Goal: Communication & Community: Answer question/provide support

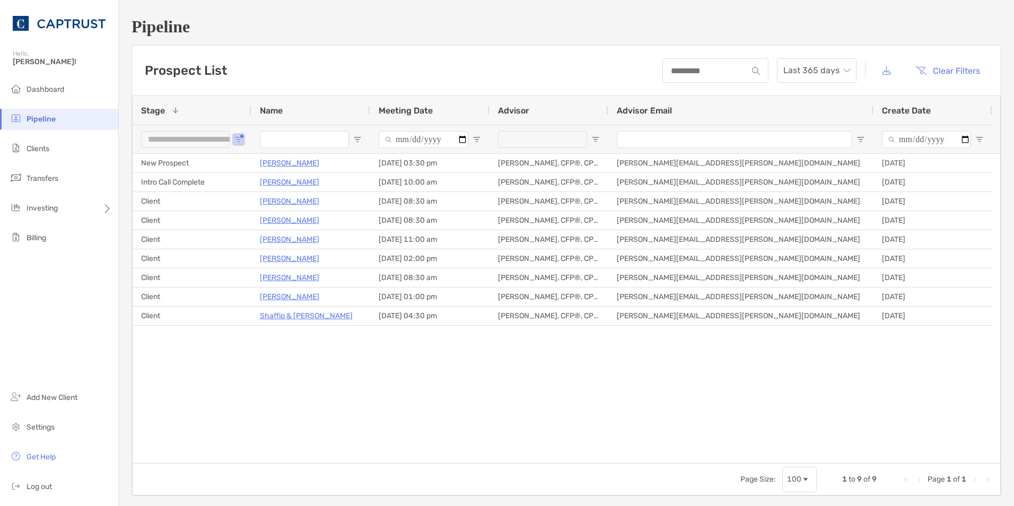
click at [243, 138] on div "**********" at bounding box center [192, 139] width 119 height 29
click at [237, 138] on span "Open Filter Menu" at bounding box center [238, 139] width 8 height 8
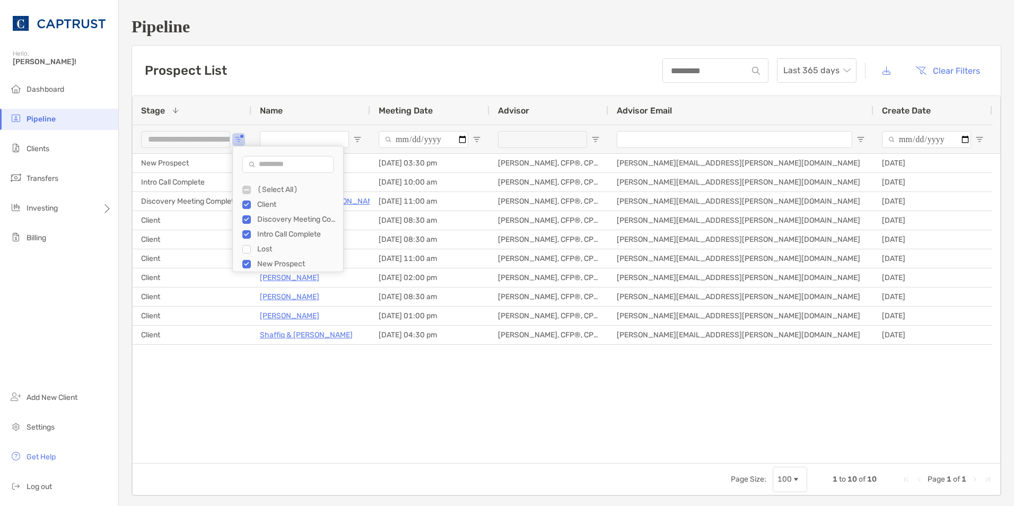
type input "**********"
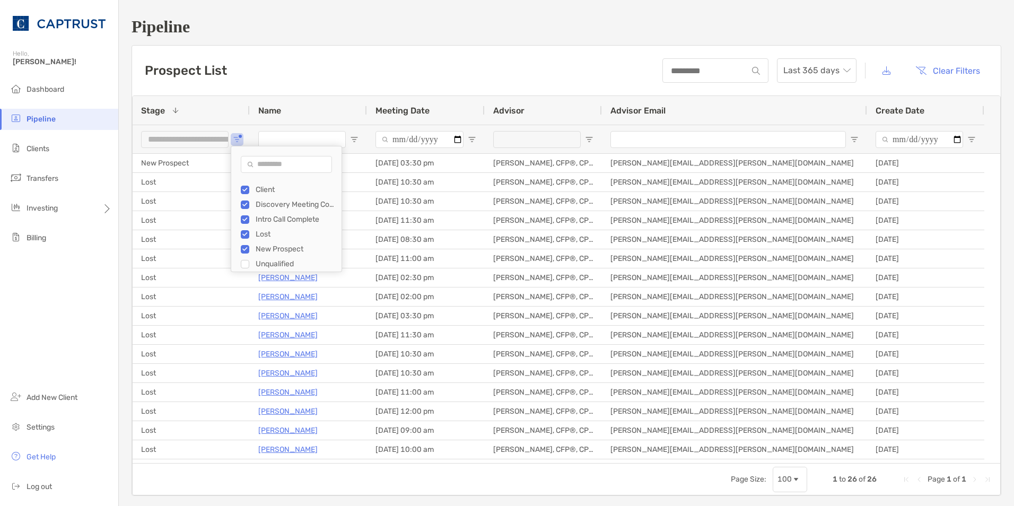
click at [278, 77] on div "Prospect List Last 365 days Clear Filters" at bounding box center [566, 71] width 869 height 50
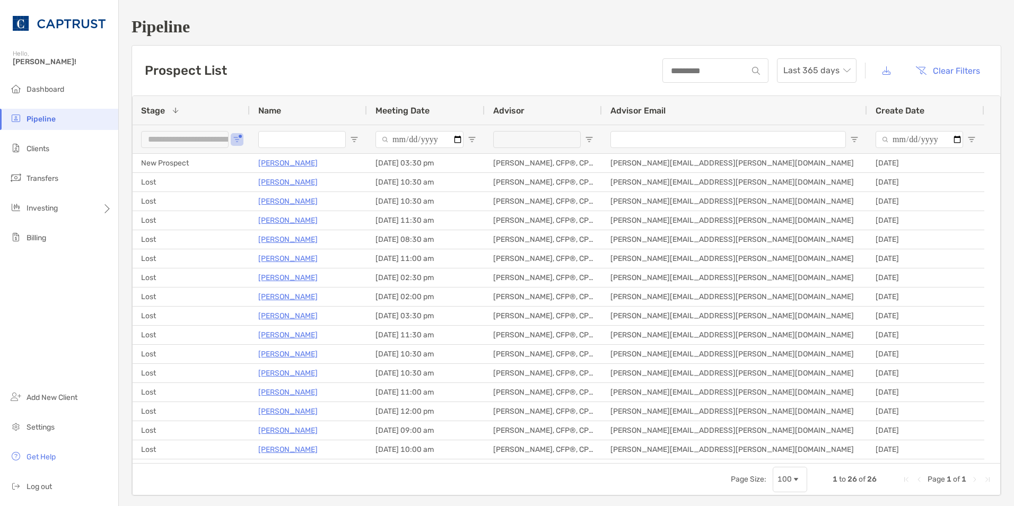
click at [163, 107] on span "Stage" at bounding box center [153, 111] width 24 height 10
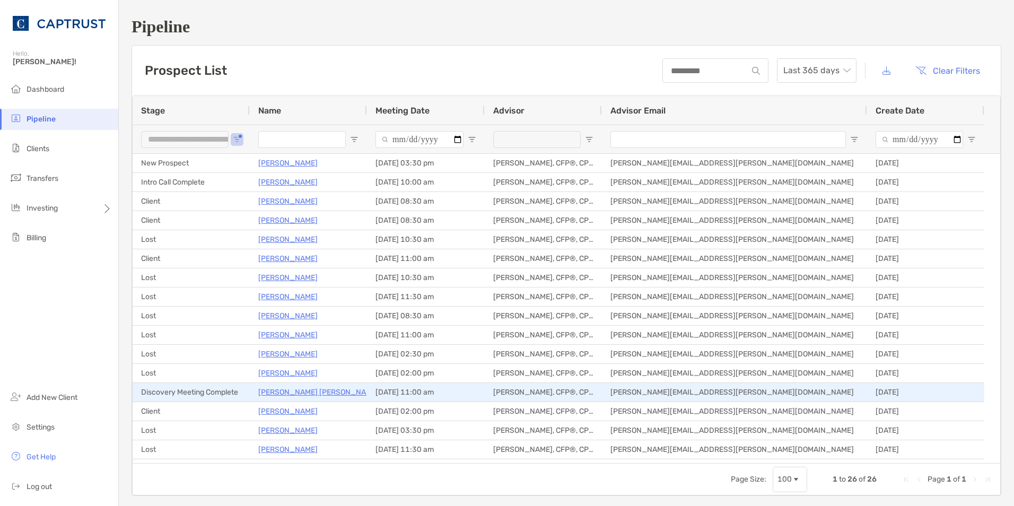
click at [283, 391] on p "[PERSON_NAME] [PERSON_NAME]" at bounding box center [318, 392] width 120 height 13
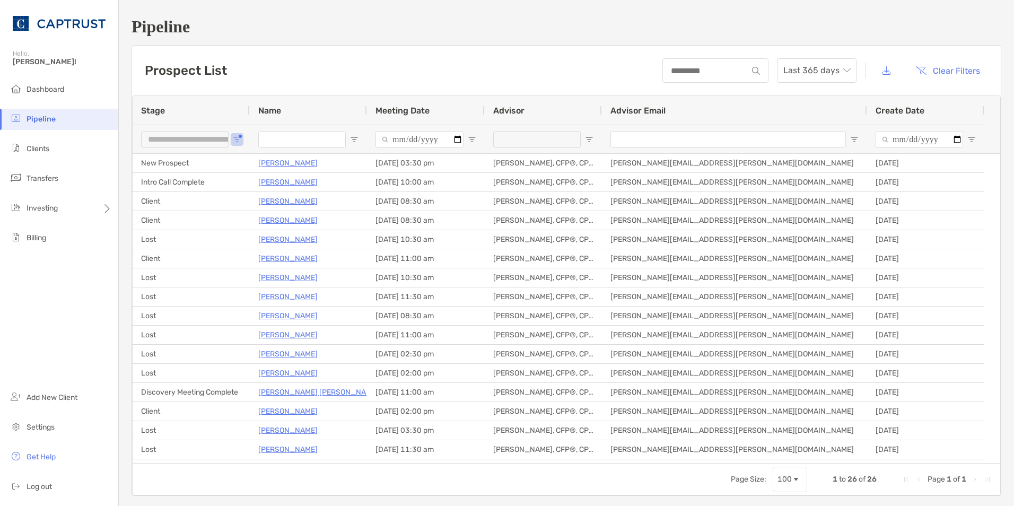
click at [205, 136] on div "**********" at bounding box center [185, 139] width 88 height 17
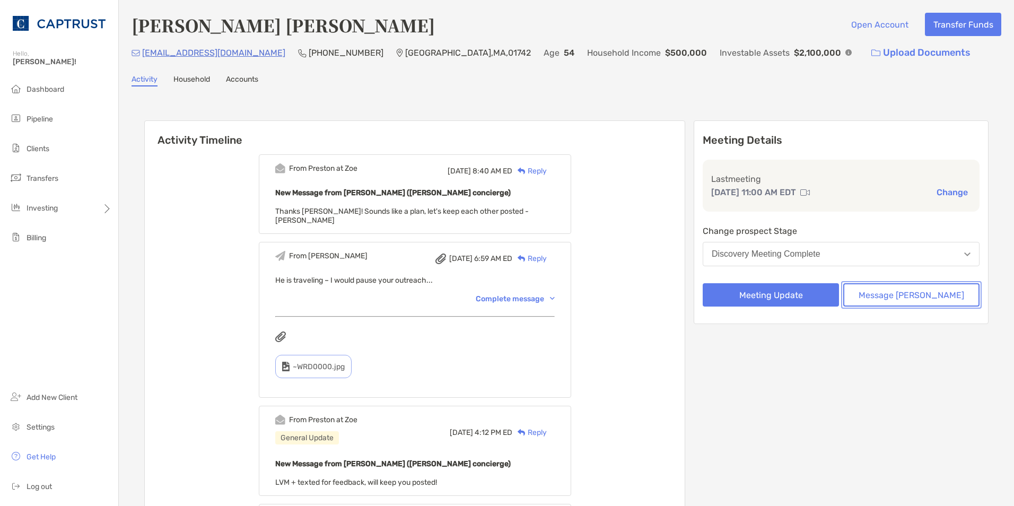
click at [895, 295] on button "Message Zoe" at bounding box center [911, 294] width 136 height 23
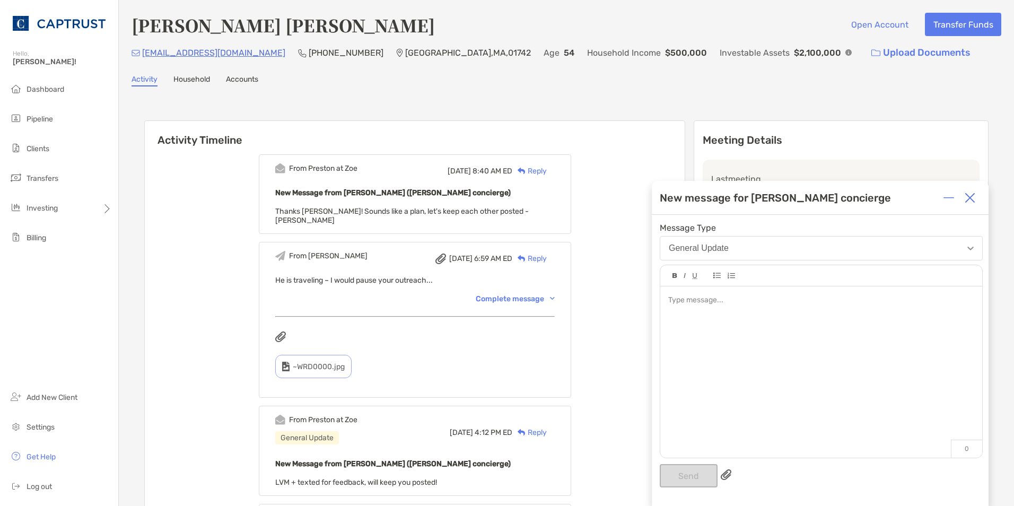
click at [717, 301] on div at bounding box center [820, 300] width 305 height 11
click at [752, 297] on div "**********" at bounding box center [820, 300] width 305 height 11
click at [679, 470] on button "Send" at bounding box center [689, 475] width 58 height 23
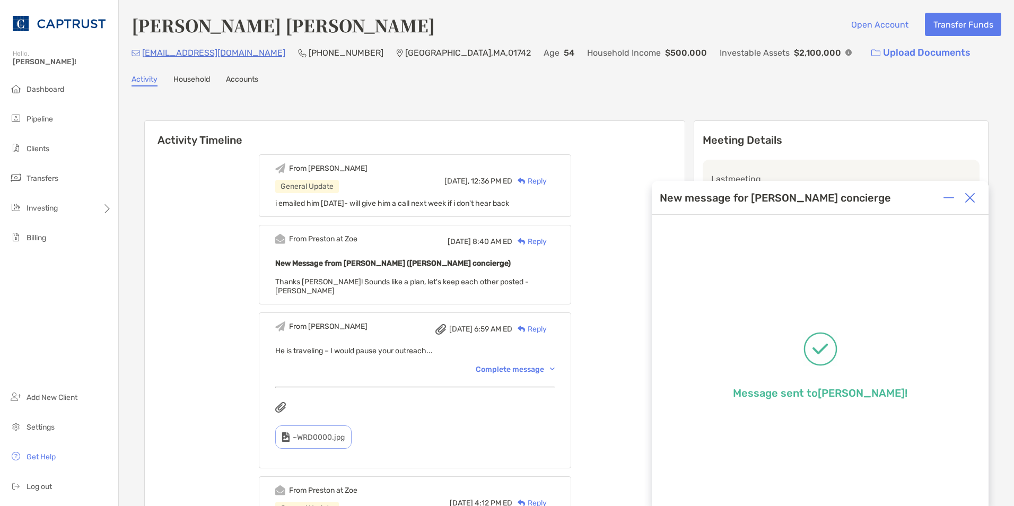
click at [969, 197] on img at bounding box center [970, 198] width 11 height 11
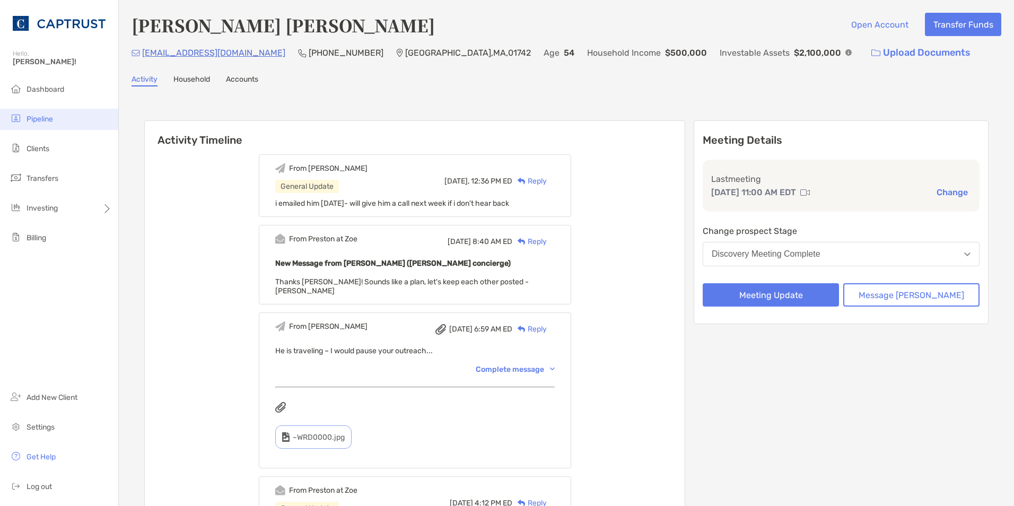
click at [48, 118] on span "Pipeline" at bounding box center [40, 119] width 27 height 9
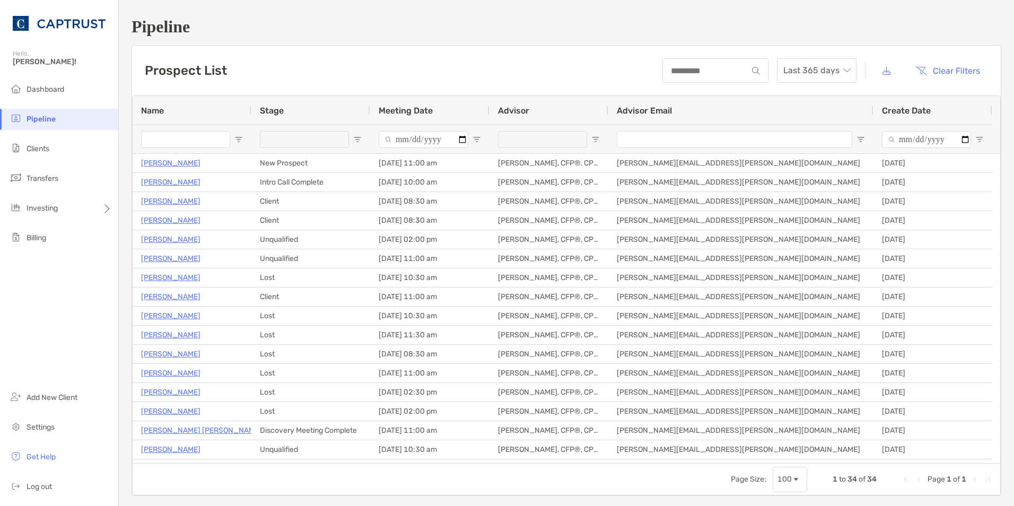
type input "**********"
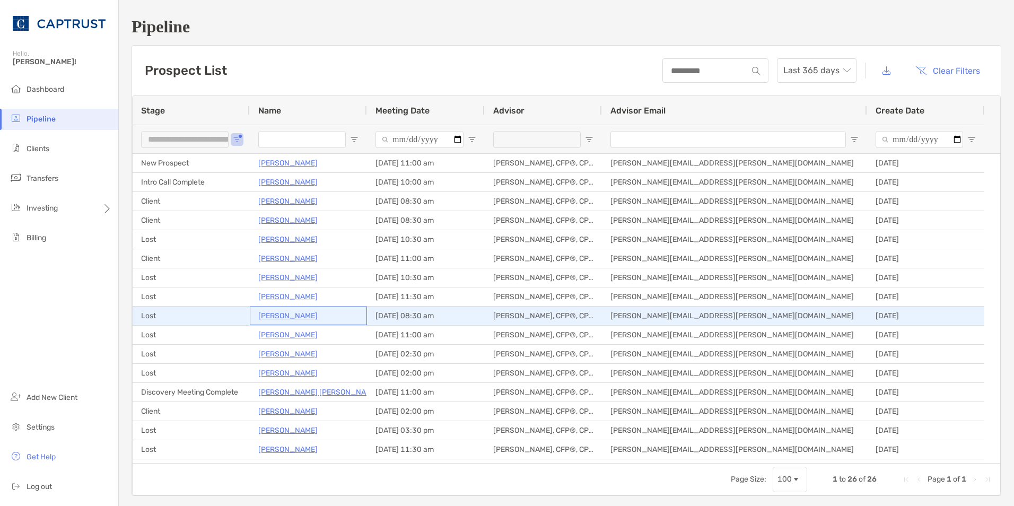
click at [281, 317] on p "[PERSON_NAME]" at bounding box center [287, 315] width 59 height 13
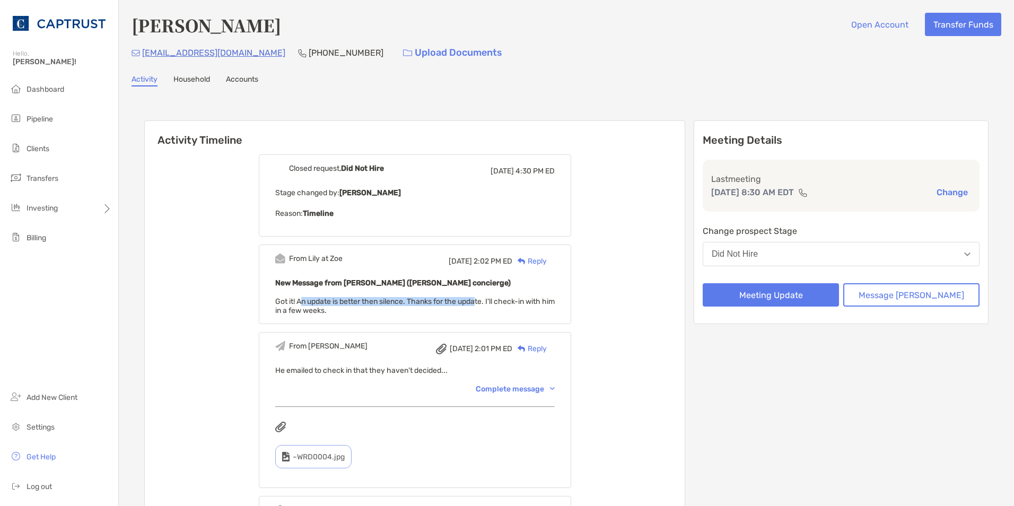
drag, startPoint x: 318, startPoint y: 301, endPoint x: 496, endPoint y: 300, distance: 177.7
click at [496, 300] on span "Got it! An update is better then silence. Thanks for the update. I'll check-in …" at bounding box center [414, 306] width 279 height 18
drag, startPoint x: 496, startPoint y: 300, endPoint x: 508, endPoint y: 300, distance: 11.7
click at [508, 300] on span "Got it! An update is better then silence. Thanks for the update. I'll check-in …" at bounding box center [414, 306] width 279 height 18
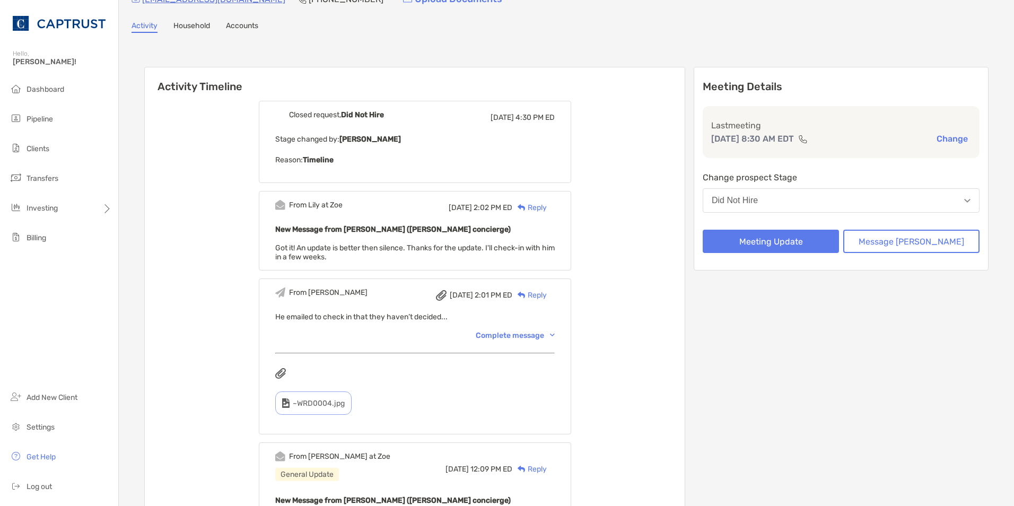
scroll to position [106, 0]
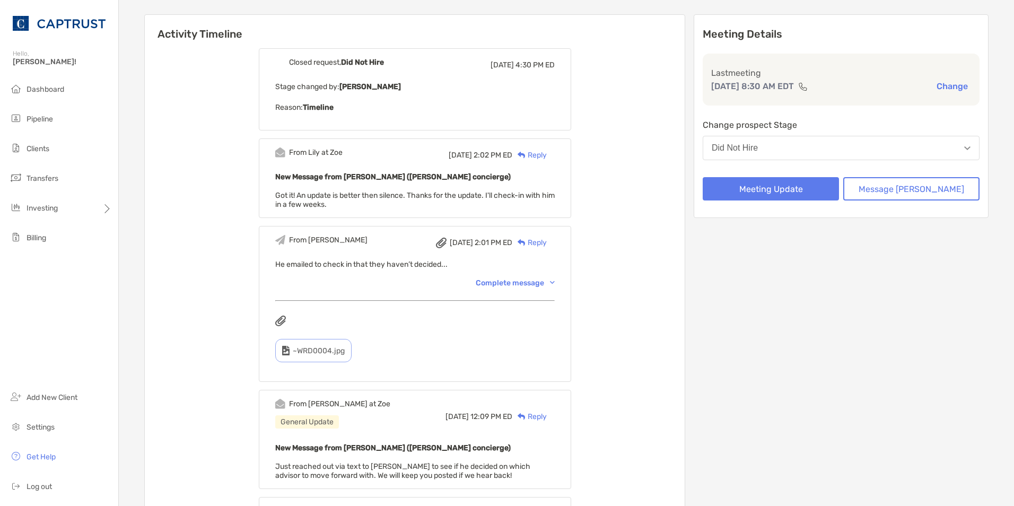
click at [555, 279] on div "Complete message" at bounding box center [515, 282] width 79 height 9
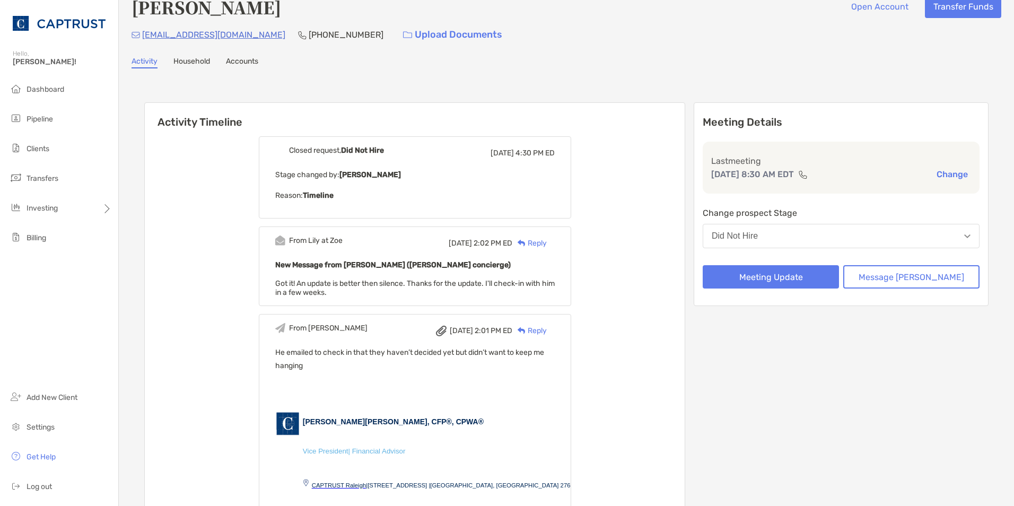
scroll to position [0, 0]
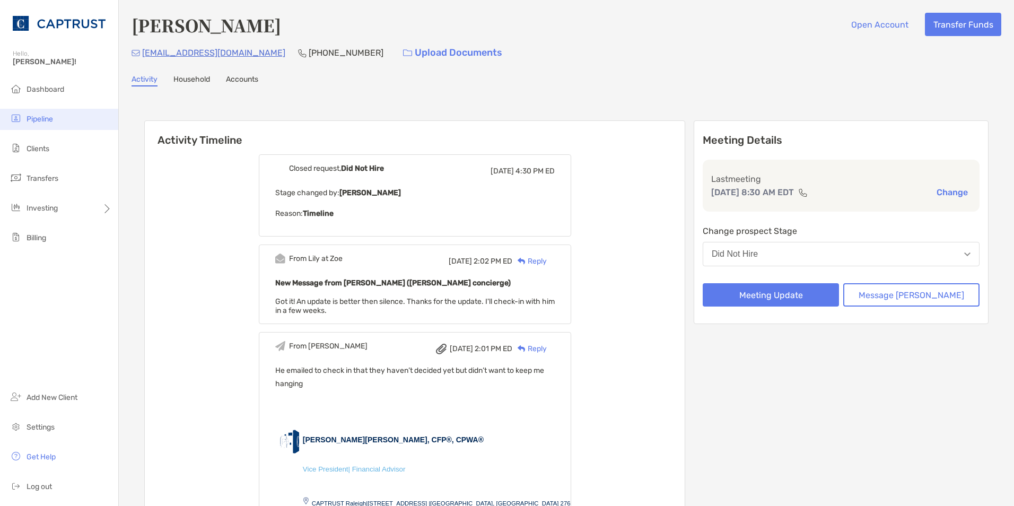
click at [58, 119] on li "Pipeline" at bounding box center [59, 119] width 118 height 21
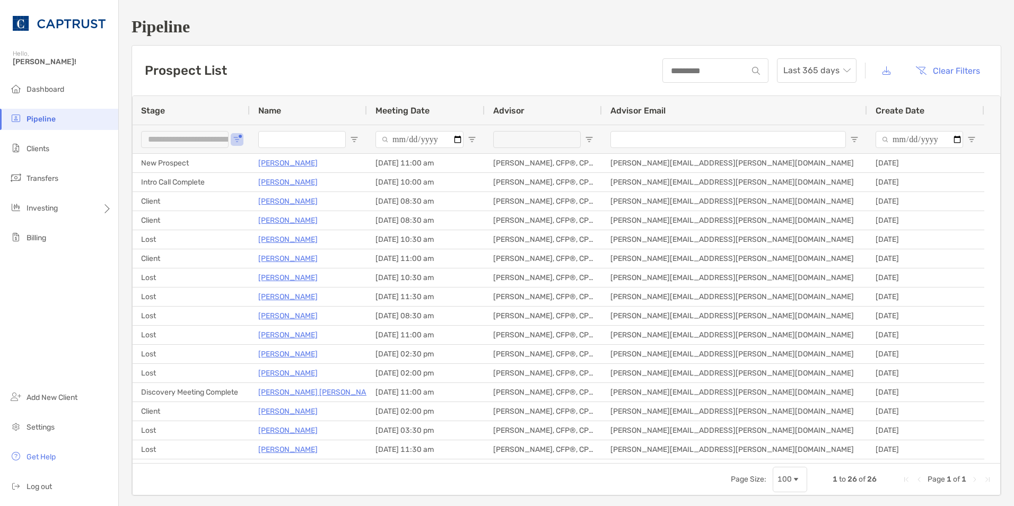
click at [196, 143] on div "**********" at bounding box center [185, 139] width 88 height 17
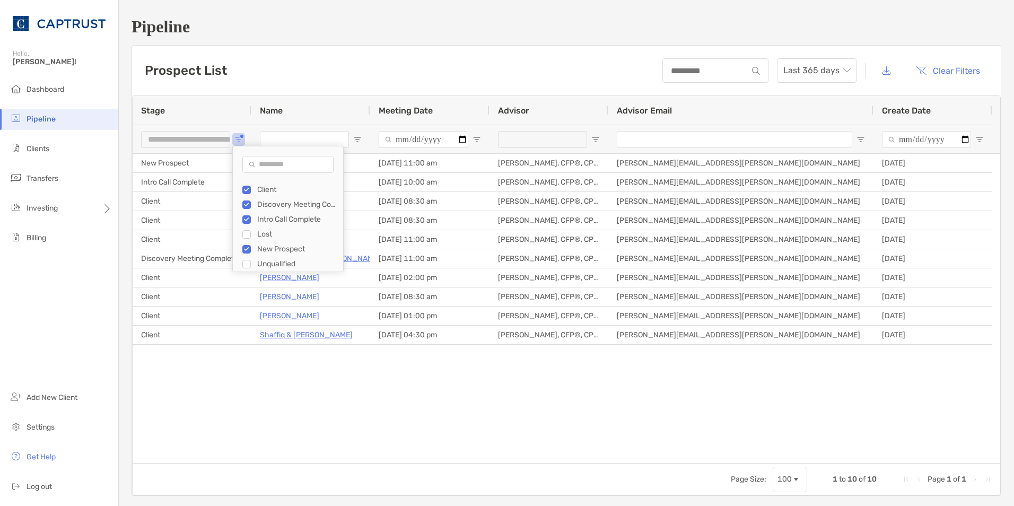
scroll to position [53, 0]
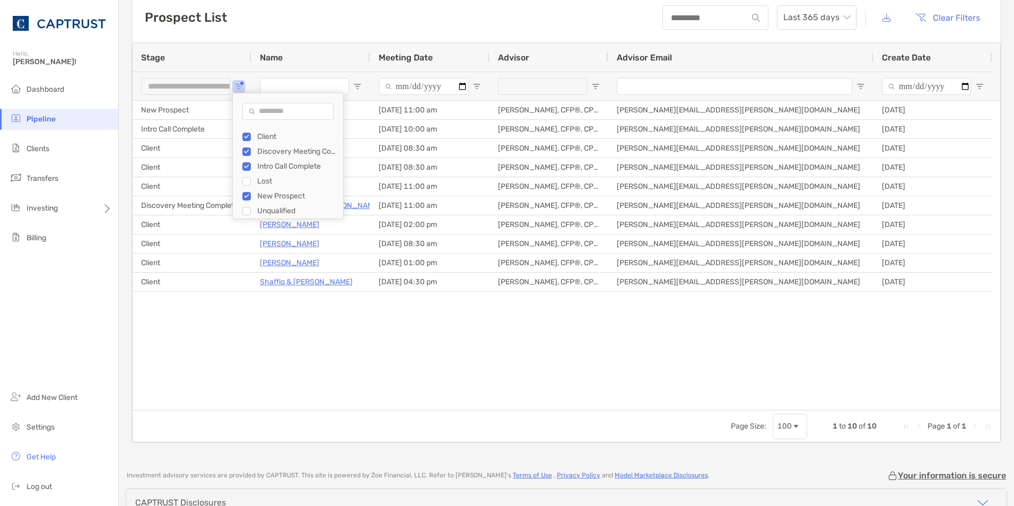
type input "**********"
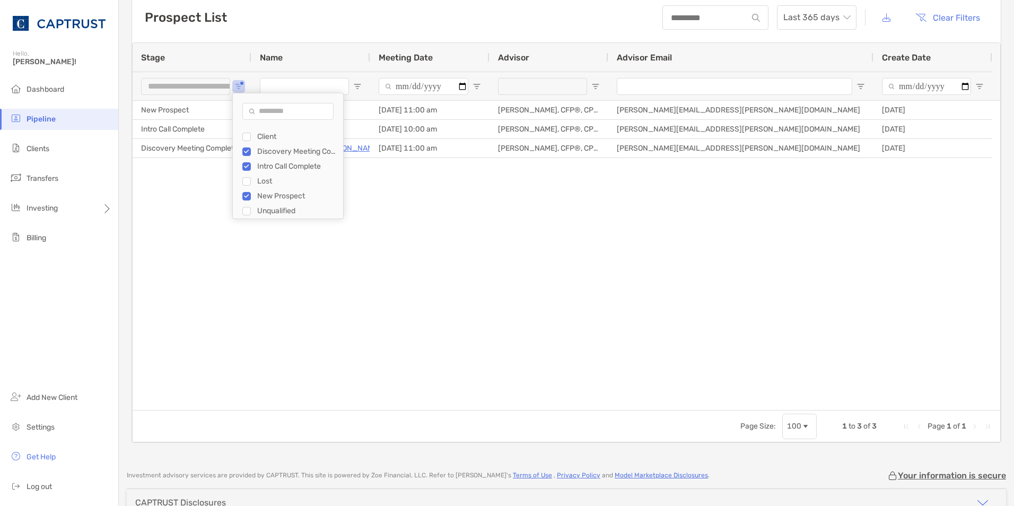
click at [468, 193] on div "Brittany Zick New Prospect 09/05/2025 - 11:00 am Briana Smith, CFP®, CPWA® bria…" at bounding box center [567, 255] width 868 height 309
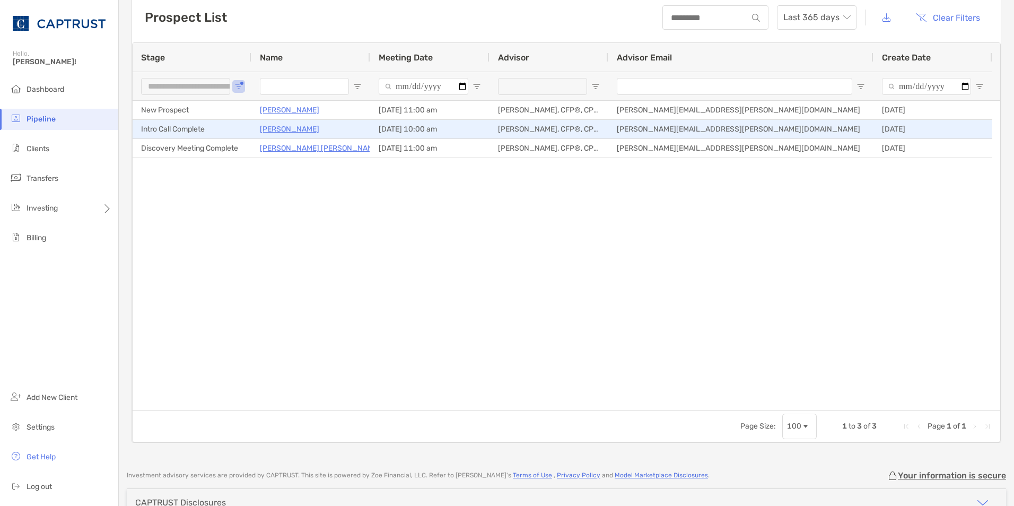
click at [268, 128] on p "[PERSON_NAME]" at bounding box center [289, 129] width 59 height 13
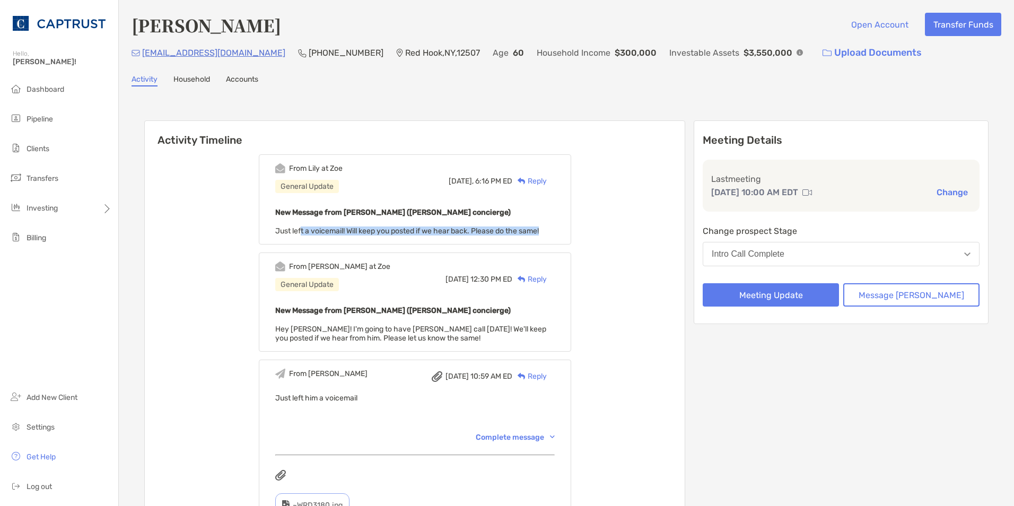
drag, startPoint x: 316, startPoint y: 231, endPoint x: 584, endPoint y: 232, distance: 267.8
click at [571, 232] on div "From [PERSON_NAME] at Zoe General Update [DATE], 6:16 PM ED Reply New Message f…" at bounding box center [415, 199] width 312 height 90
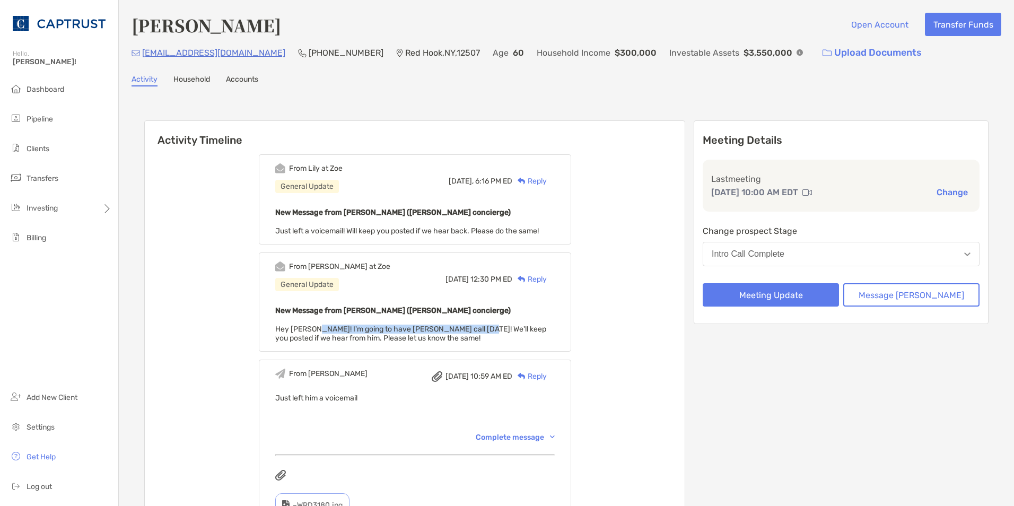
drag, startPoint x: 330, startPoint y: 326, endPoint x: 483, endPoint y: 330, distance: 153.3
click at [483, 330] on span "Hey [PERSON_NAME]! I'm going to have [PERSON_NAME] call [DATE]! We'll keep you …" at bounding box center [410, 334] width 271 height 18
drag, startPoint x: 483, startPoint y: 330, endPoint x: 495, endPoint y: 329, distance: 12.3
click at [495, 329] on span "Hey [PERSON_NAME]! I'm going to have [PERSON_NAME] call [DATE]! We'll keep you …" at bounding box center [410, 334] width 271 height 18
click at [889, 296] on button "Message [PERSON_NAME]" at bounding box center [911, 294] width 136 height 23
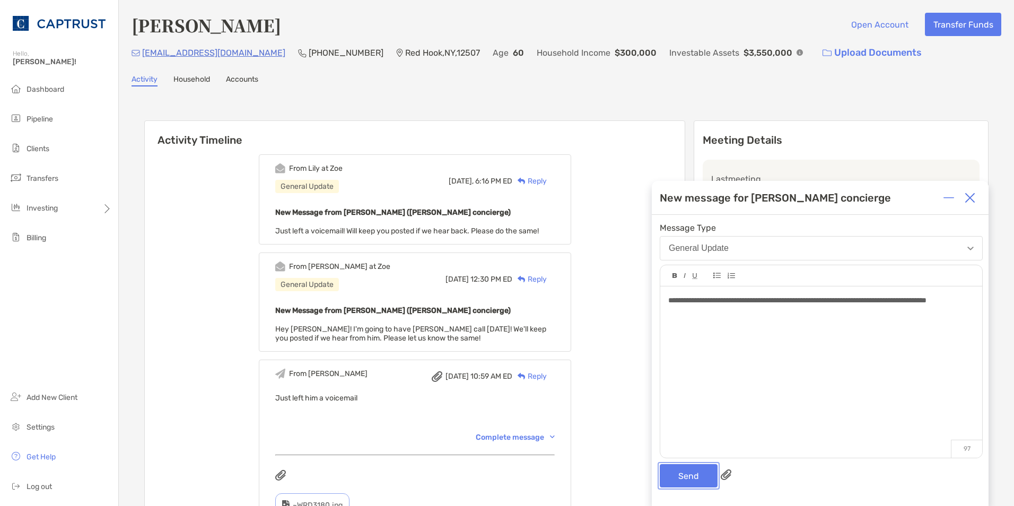
click at [694, 469] on button "Send" at bounding box center [689, 475] width 58 height 23
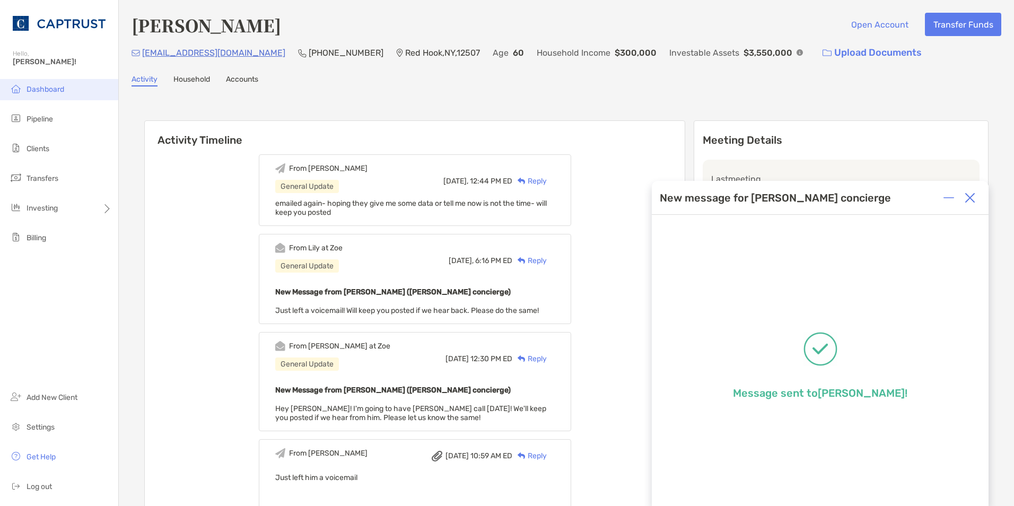
click at [58, 89] on span "Dashboard" at bounding box center [46, 89] width 38 height 9
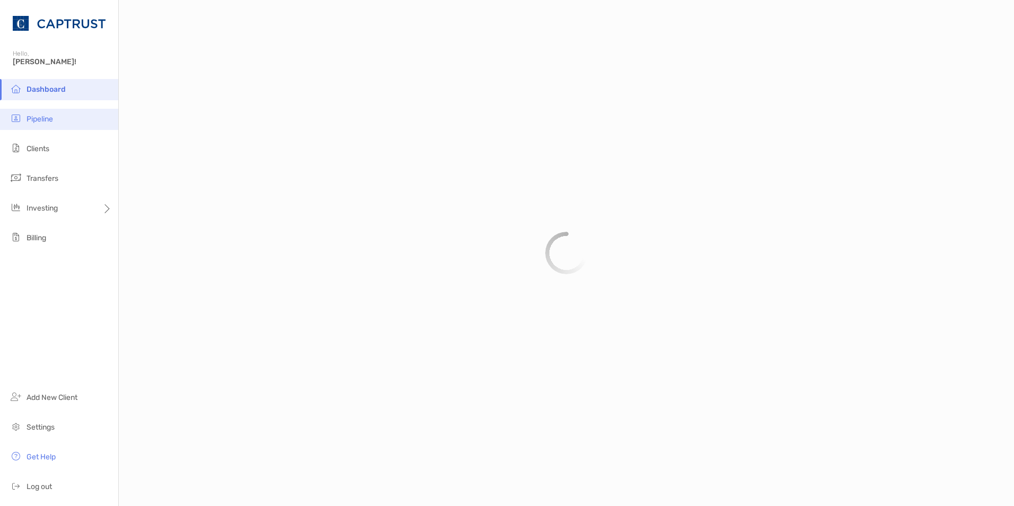
click at [58, 112] on li "Pipeline" at bounding box center [59, 119] width 118 height 21
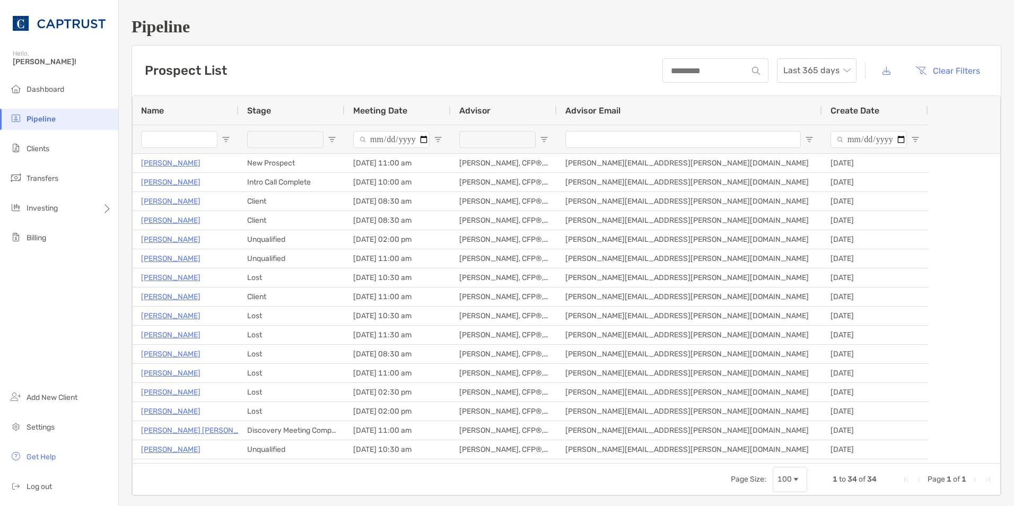
type input "**********"
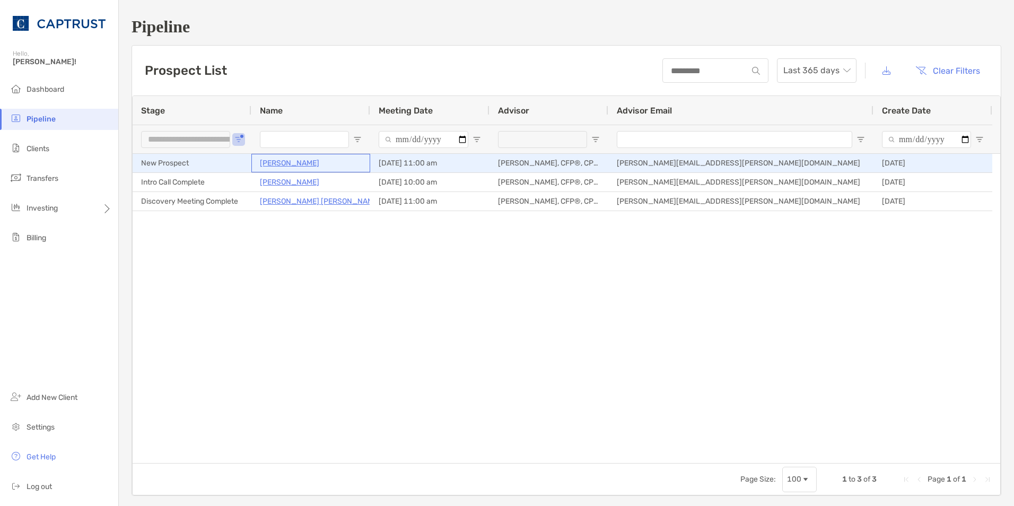
click at [285, 163] on p "[PERSON_NAME]" at bounding box center [289, 162] width 59 height 13
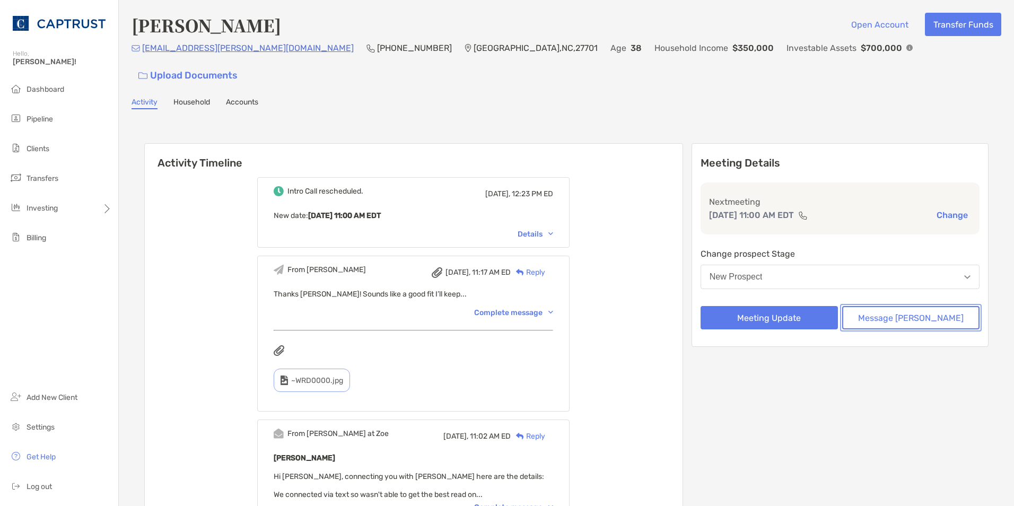
click at [879, 306] on button "Message [PERSON_NAME]" at bounding box center [910, 317] width 137 height 23
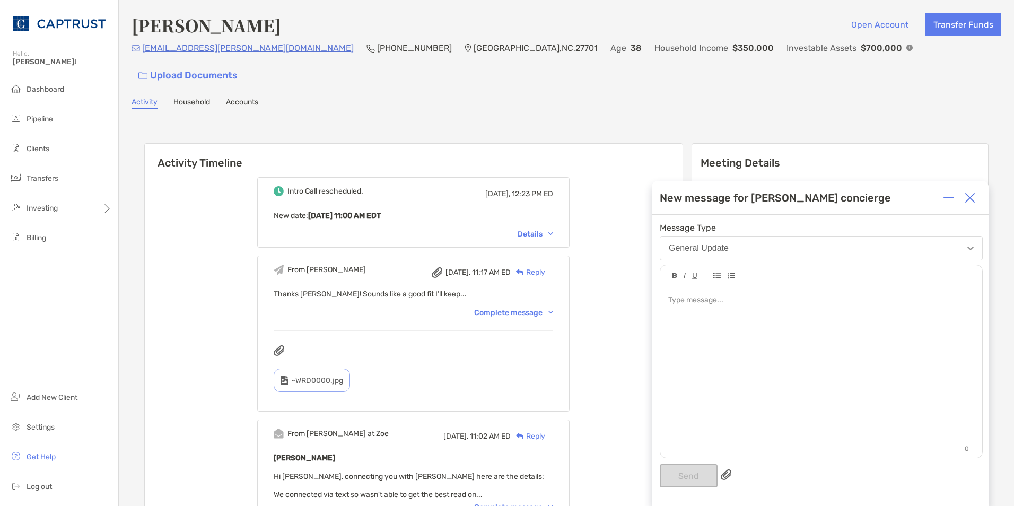
click at [764, 304] on div at bounding box center [820, 300] width 305 height 11
click at [688, 483] on button "Send" at bounding box center [689, 475] width 58 height 23
